Goal: Transaction & Acquisition: Purchase product/service

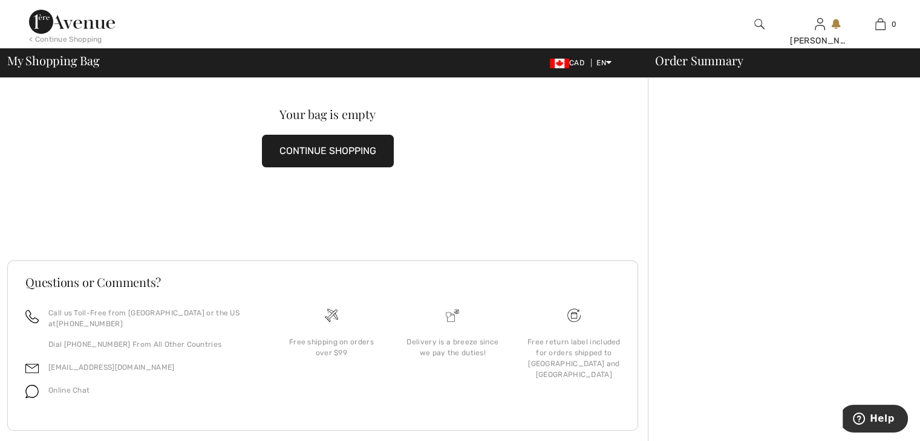
scroll to position [53, 0]
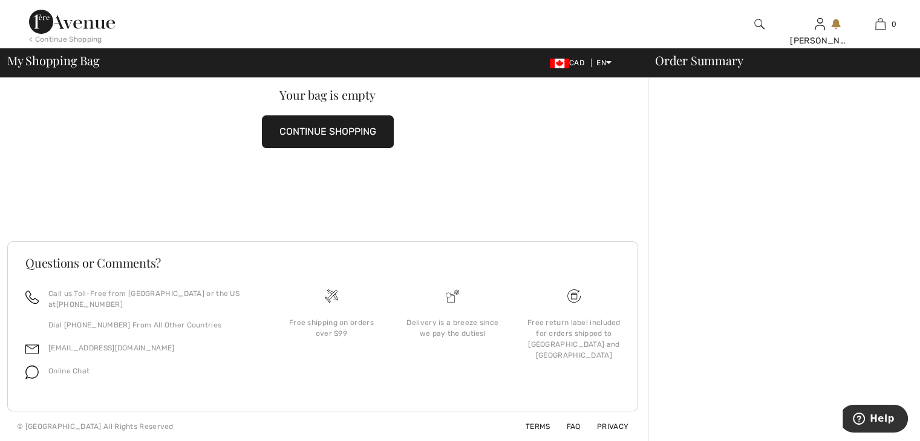
click at [39, 23] on img at bounding box center [72, 22] width 86 height 24
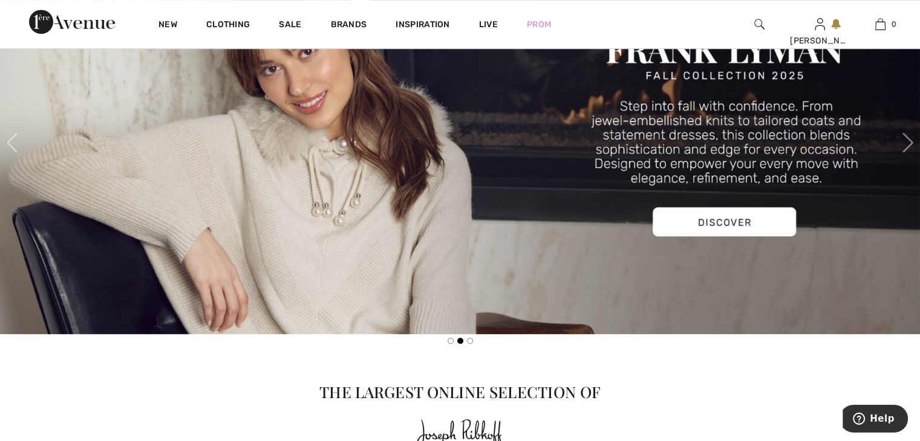
scroll to position [605, 0]
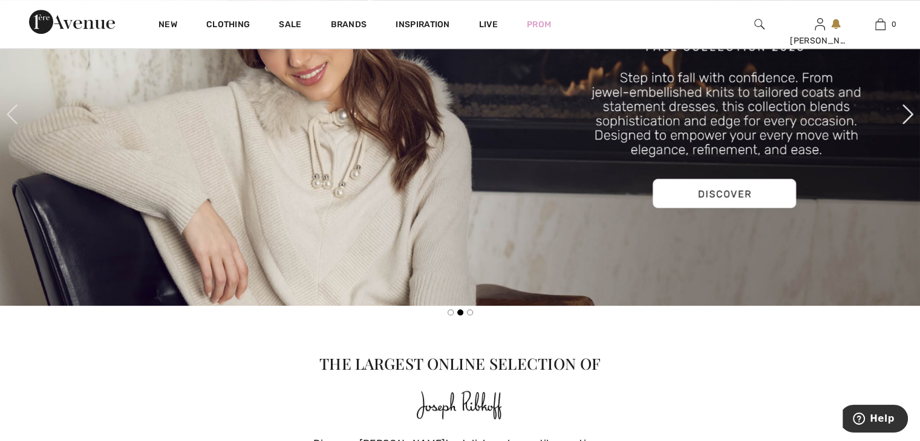
click at [907, 109] on span at bounding box center [907, 114] width 24 height 24
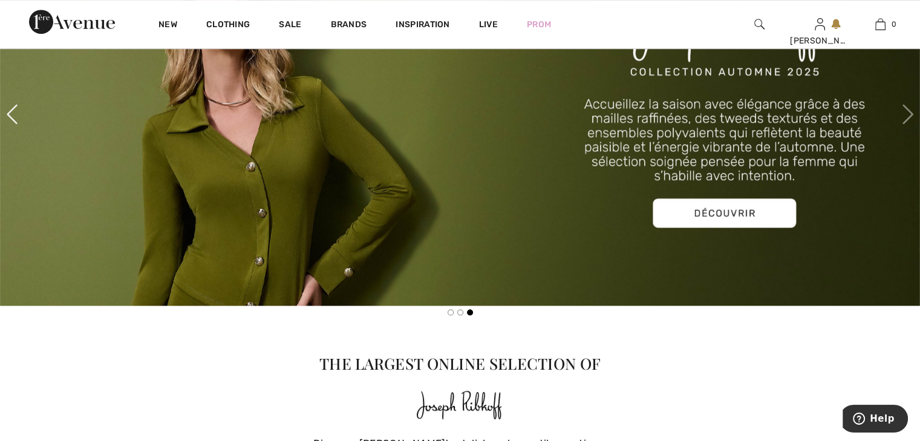
click at [9, 112] on span at bounding box center [12, 114] width 24 height 24
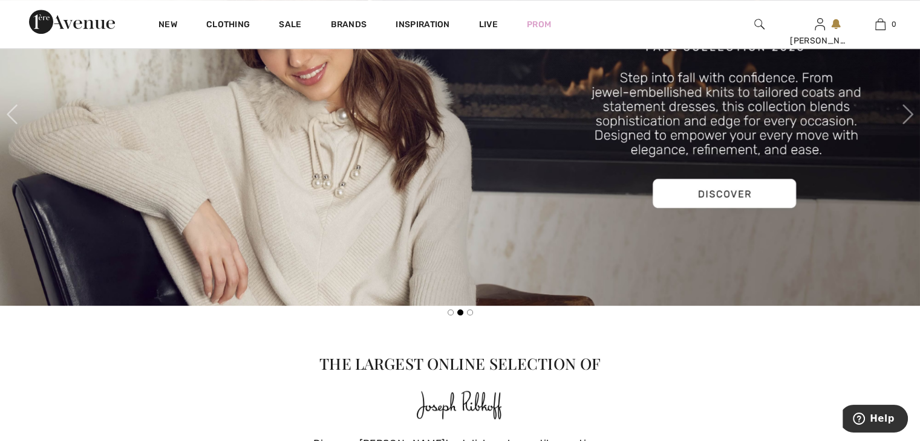
click at [690, 190] on img at bounding box center [460, 114] width 920 height 383
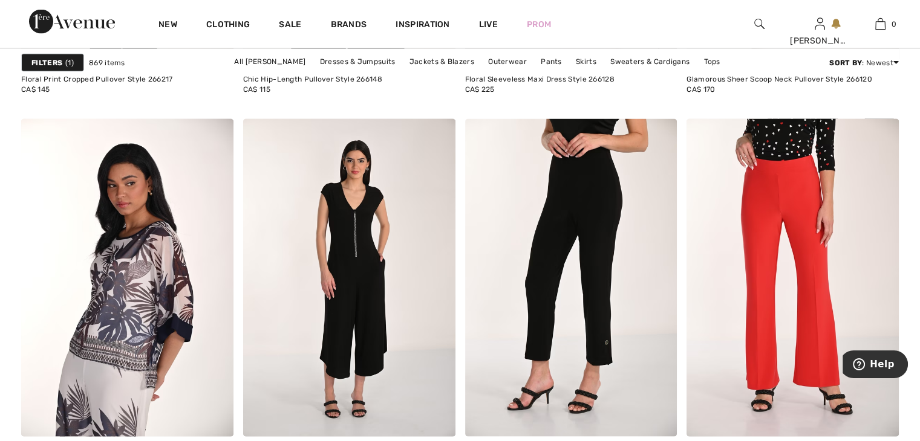
scroll to position [2418, 0]
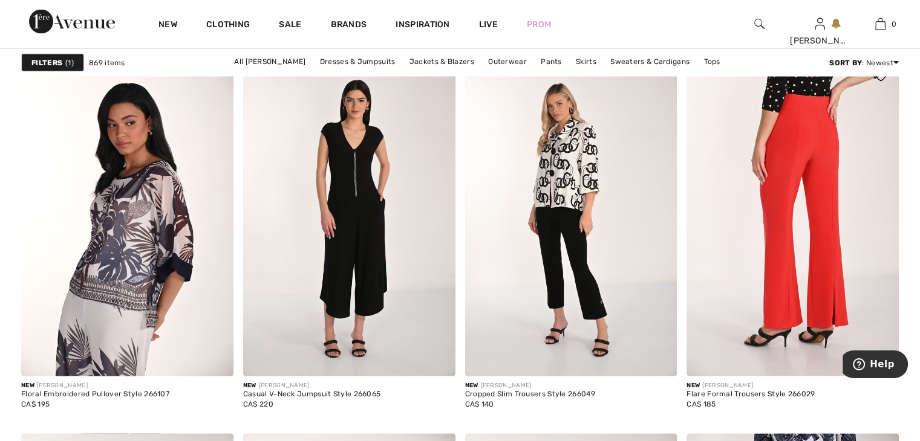
click at [773, 203] on img at bounding box center [792, 218] width 212 height 318
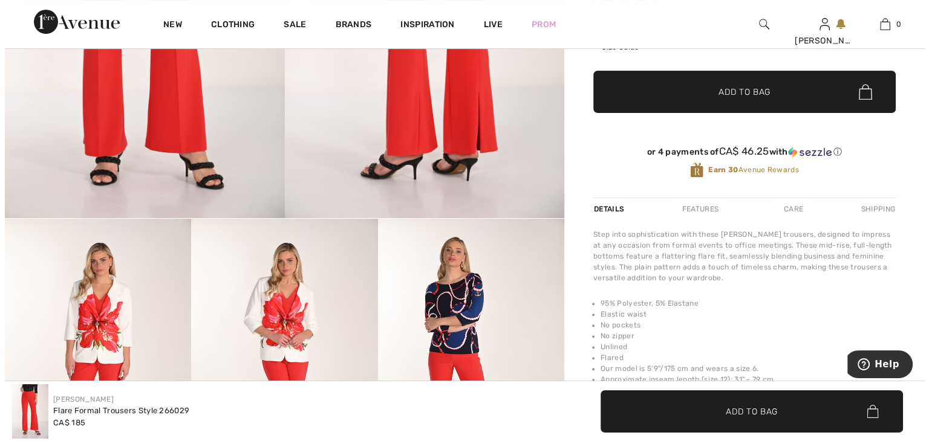
scroll to position [363, 0]
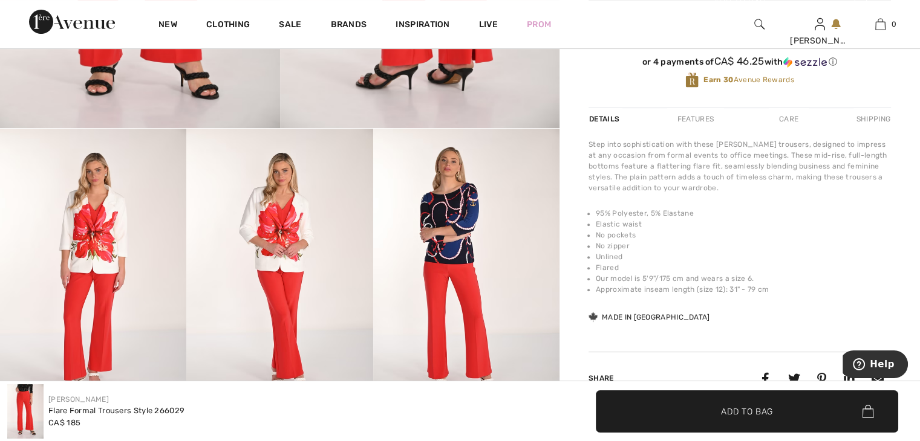
click at [283, 232] on img at bounding box center [279, 268] width 186 height 279
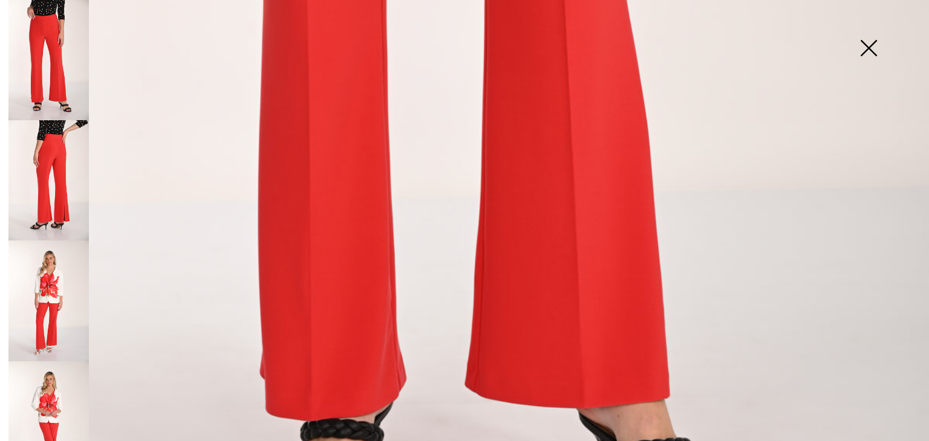
scroll to position [936, 0]
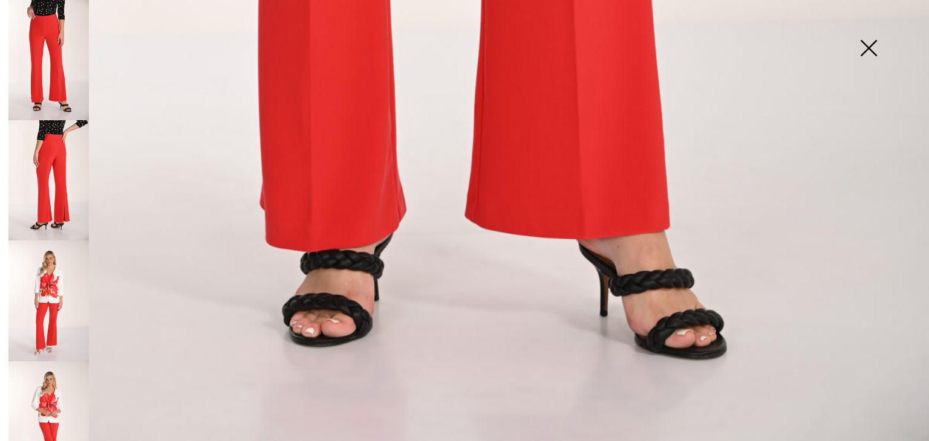
click at [45, 271] on img at bounding box center [48, 301] width 80 height 120
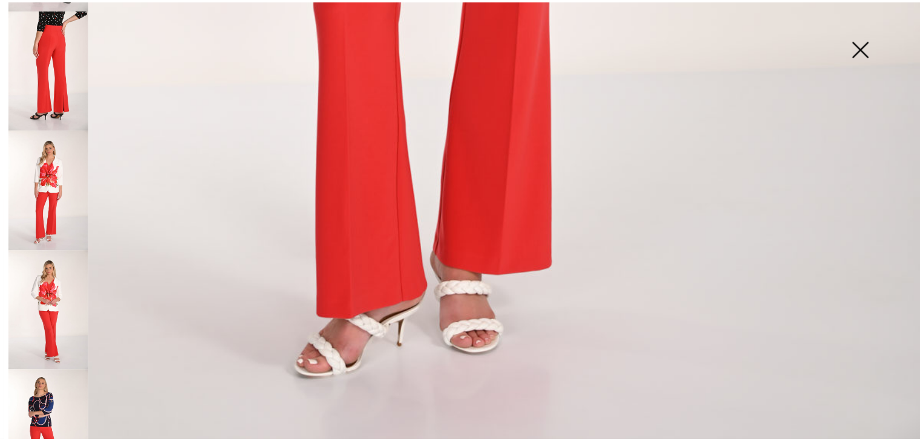
scroll to position [139, 0]
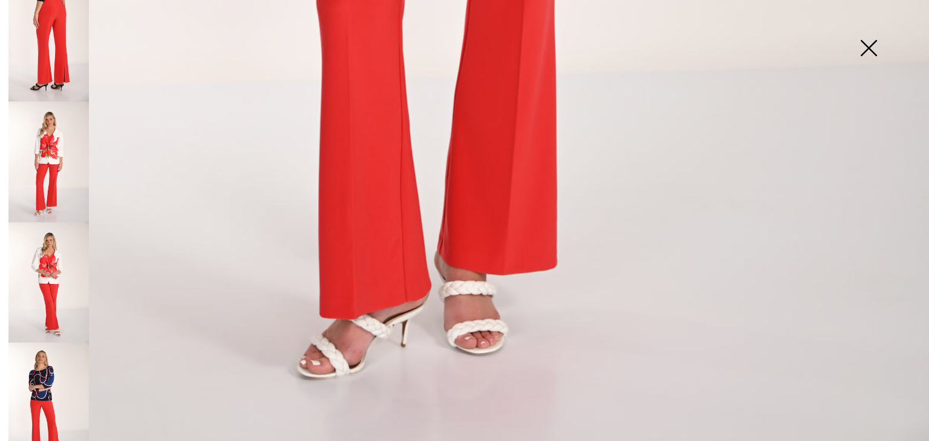
click at [868, 45] on img at bounding box center [868, 49] width 60 height 62
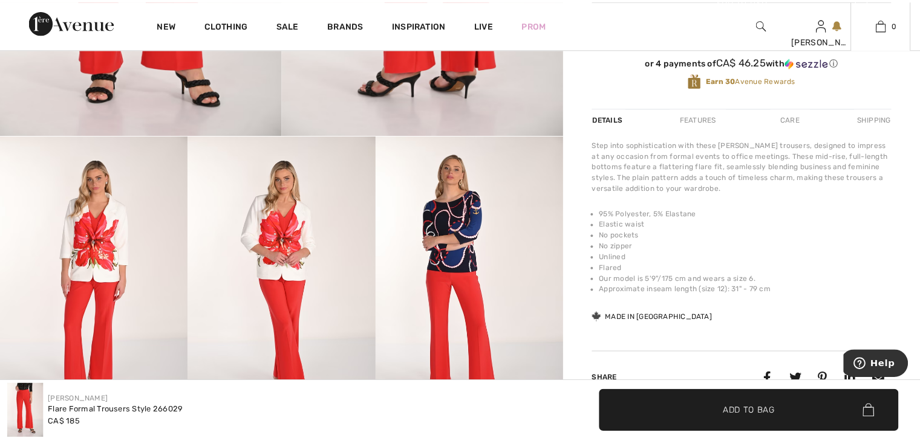
scroll to position [923, 0]
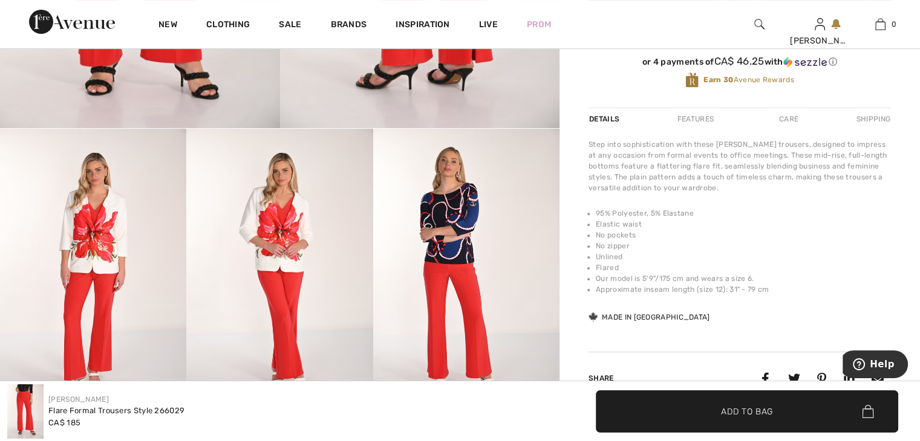
click at [282, 231] on img at bounding box center [279, 268] width 186 height 279
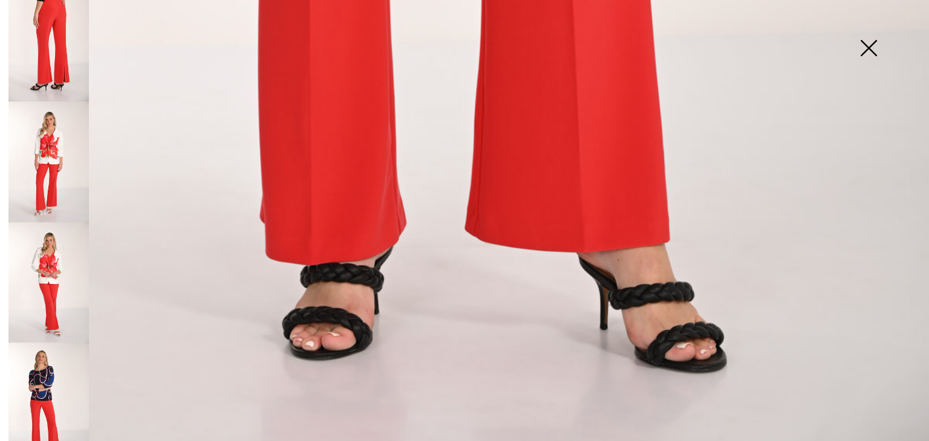
click at [44, 255] on img at bounding box center [48, 282] width 80 height 120
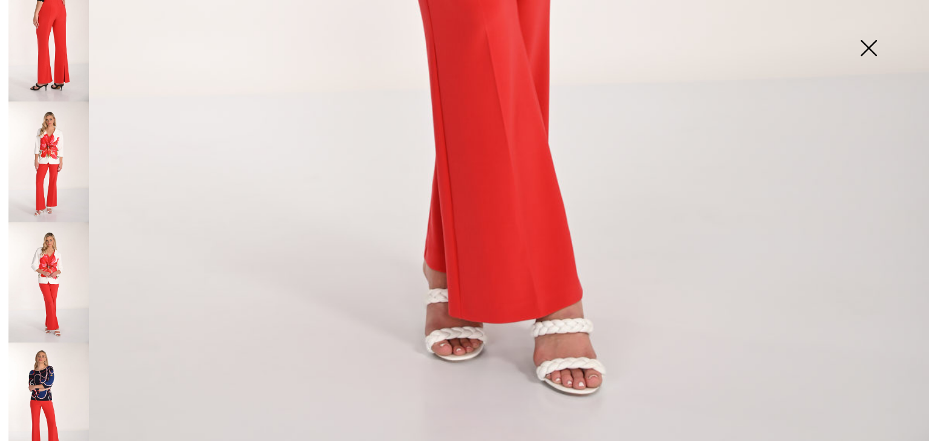
click at [40, 363] on img at bounding box center [48, 403] width 80 height 120
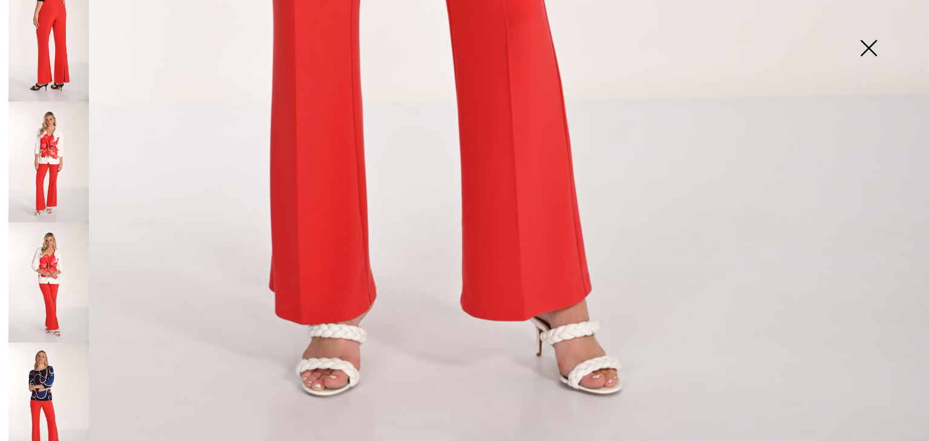
click at [868, 44] on img at bounding box center [868, 49] width 60 height 62
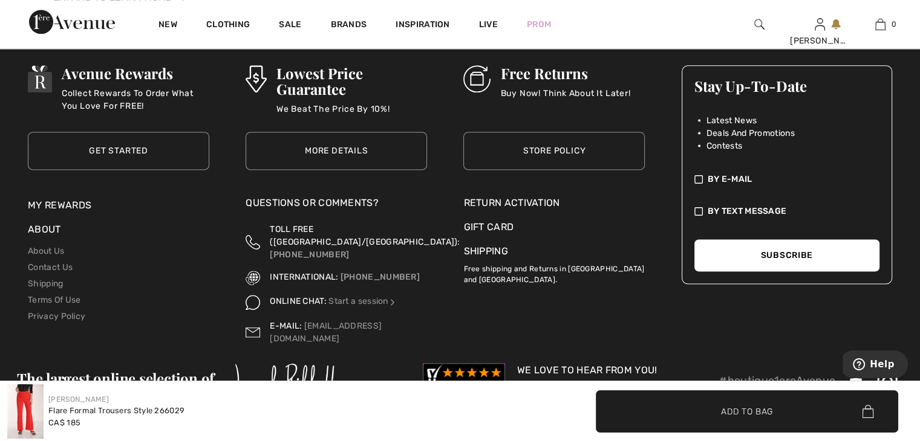
scroll to position [1632, 0]
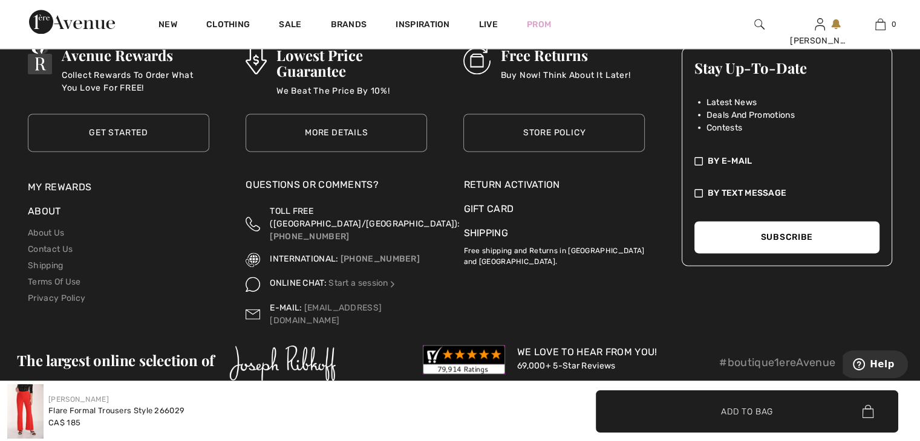
click at [289, 345] on img at bounding box center [282, 363] width 107 height 36
click at [738, 232] on button "Subscribe" at bounding box center [786, 237] width 185 height 32
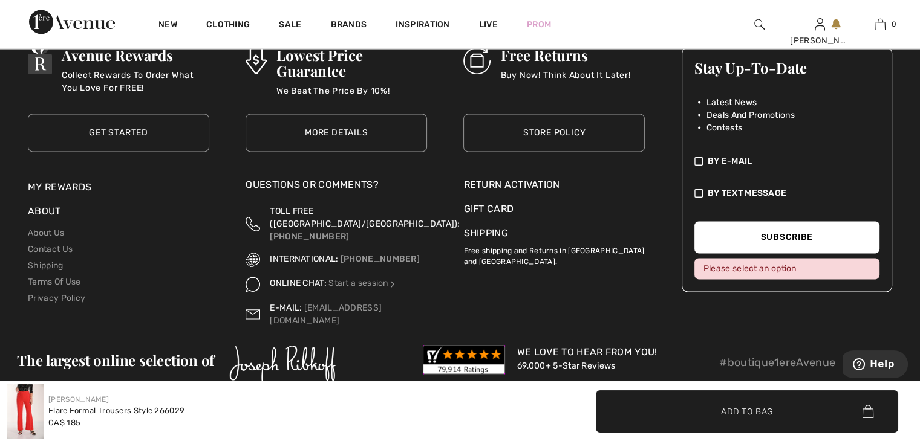
click at [738, 232] on button "Subscribe" at bounding box center [786, 237] width 185 height 32
click at [736, 262] on div "Please select an option" at bounding box center [786, 268] width 185 height 21
click at [735, 270] on div "Please select an option" at bounding box center [786, 268] width 185 height 21
click at [493, 345] on img at bounding box center [464, 359] width 82 height 29
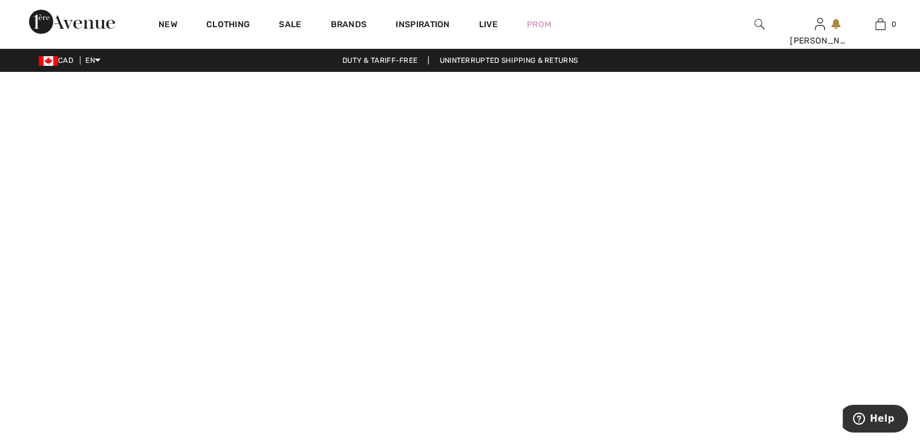
click at [182, 383] on video at bounding box center [460, 302] width 920 height 460
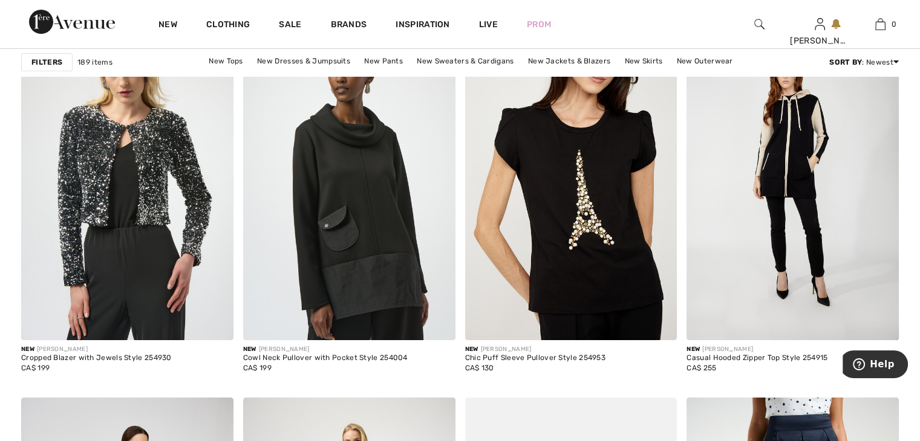
scroll to position [4716, 0]
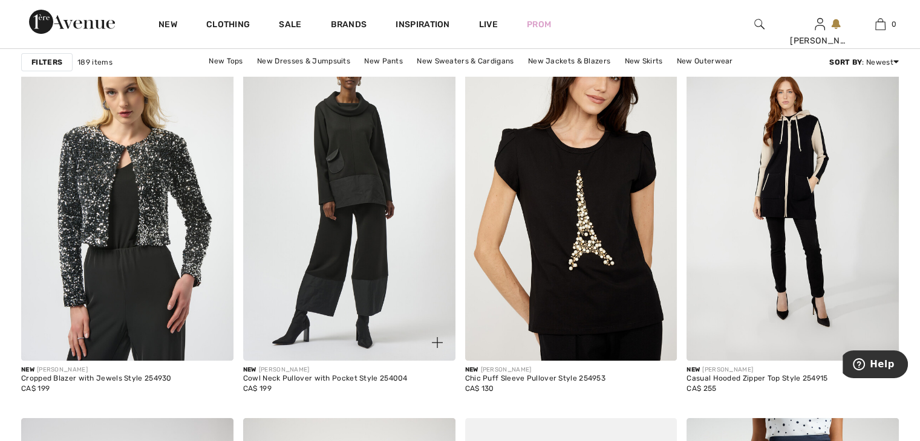
click at [354, 166] on img at bounding box center [349, 202] width 212 height 318
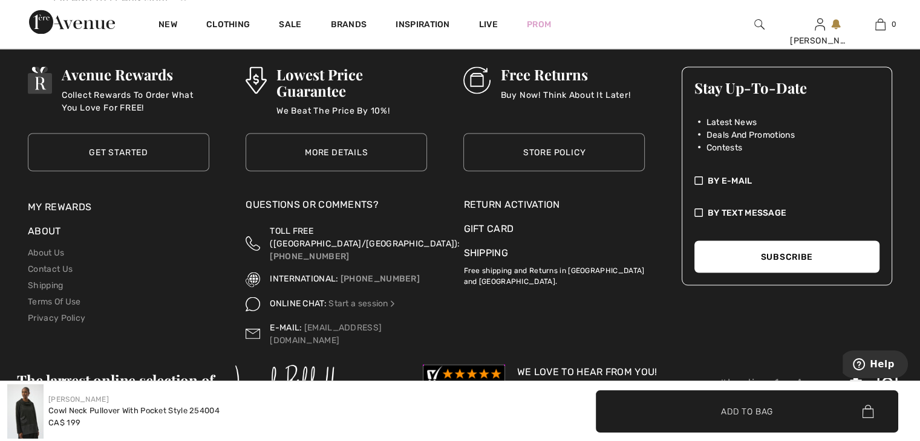
scroll to position [2235, 0]
